Goal: Navigation & Orientation: Find specific page/section

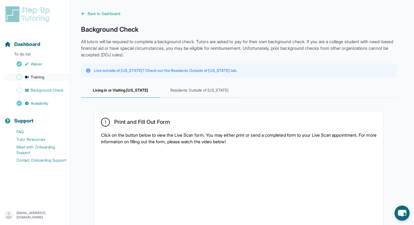
click at [42, 77] on span "Training" at bounding box center [38, 77] width 14 height 5
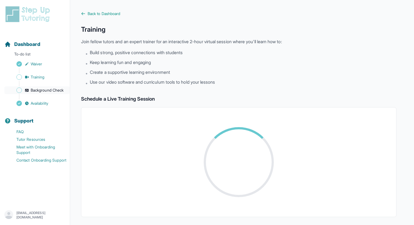
click at [59, 87] on link "Background Check" at bounding box center [36, 91] width 65 height 8
